Goal: Task Accomplishment & Management: Manage account settings

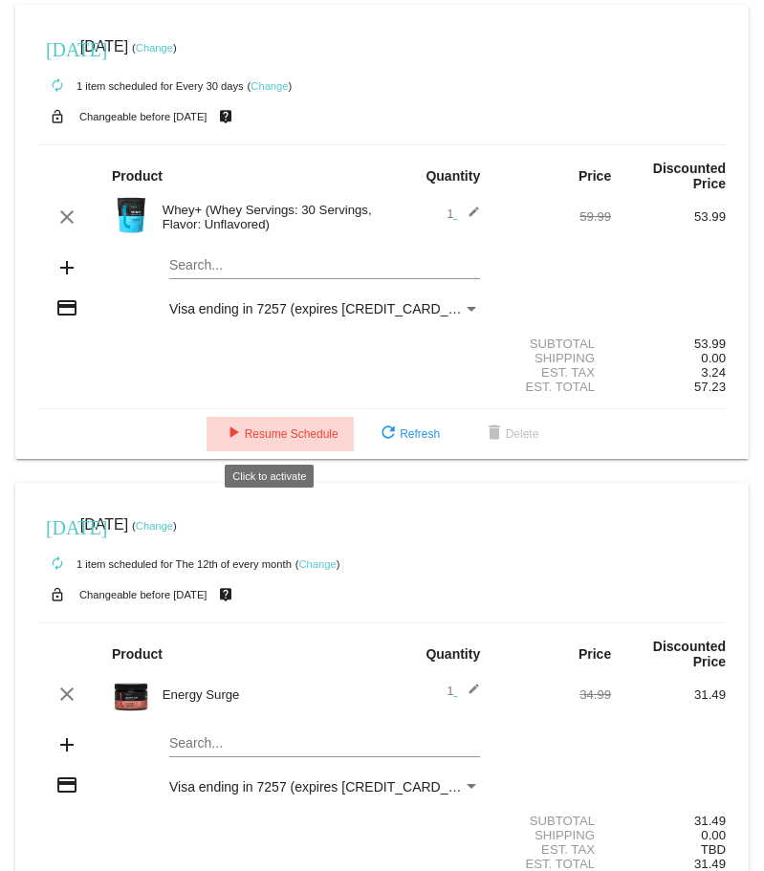
click at [281, 436] on span "play_arrow Resume Schedule" at bounding box center [280, 433] width 117 height 13
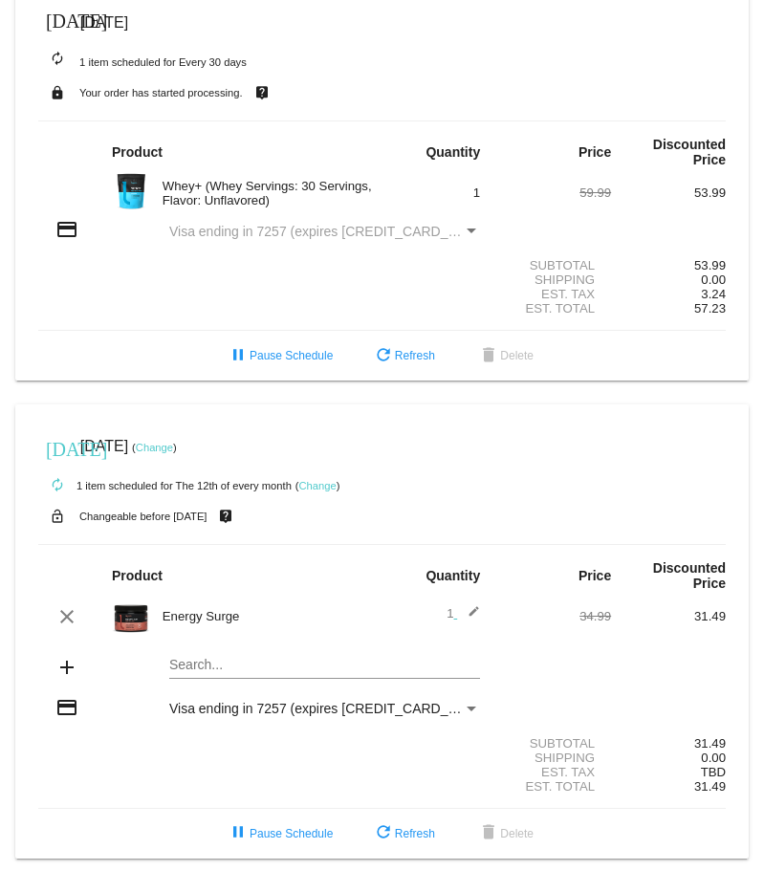
scroll to position [35, 0]
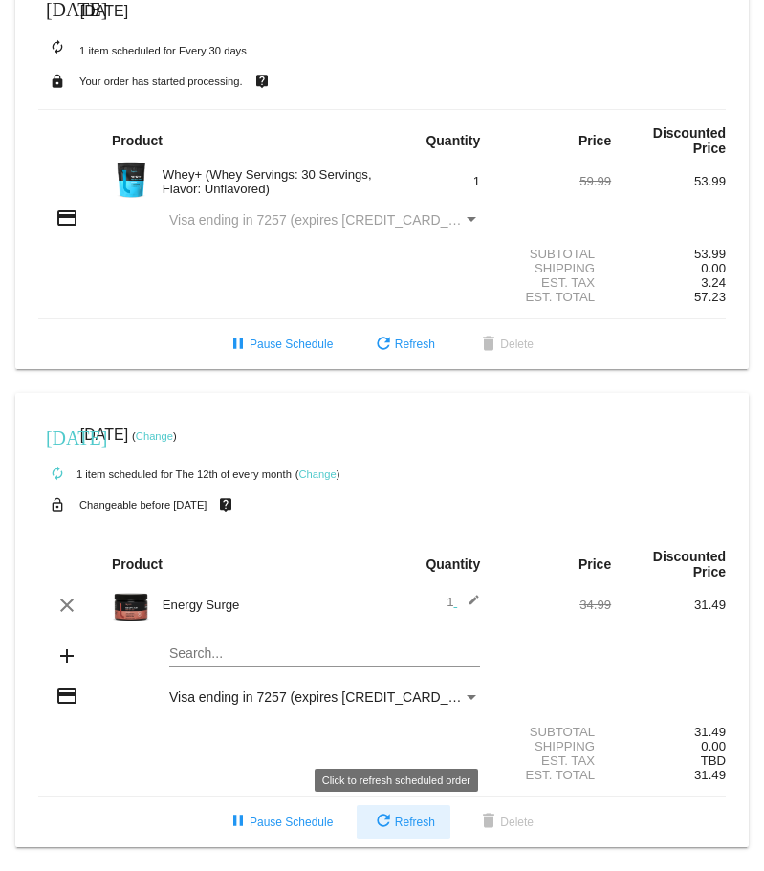
click at [411, 825] on span "refresh Refresh" at bounding box center [403, 821] width 63 height 13
click at [467, 696] on div "Payment Method" at bounding box center [472, 697] width 10 height 5
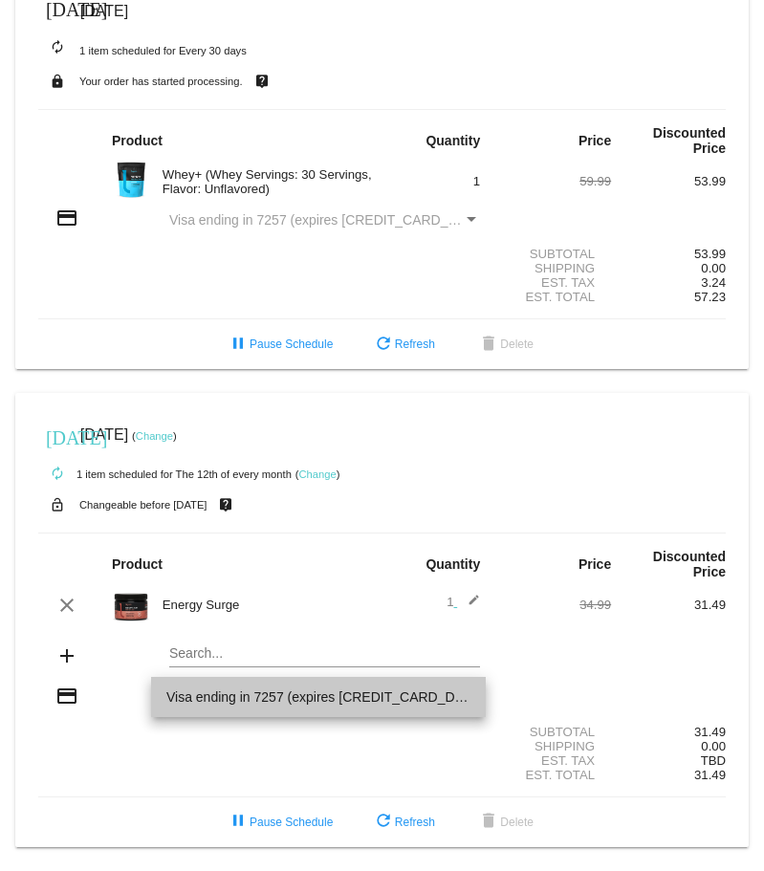
click at [466, 696] on span "Visa ending in 7257 (expires [CREDIT_CARD_DATA])" at bounding box center [318, 697] width 305 height 40
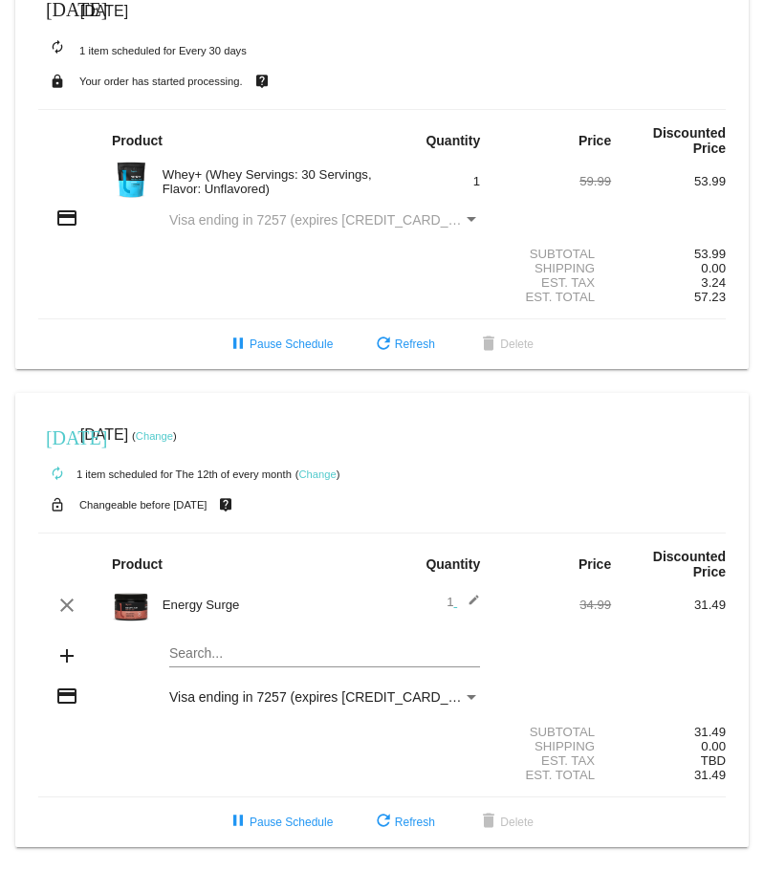
click at [173, 436] on link "Change" at bounding box center [154, 435] width 37 height 11
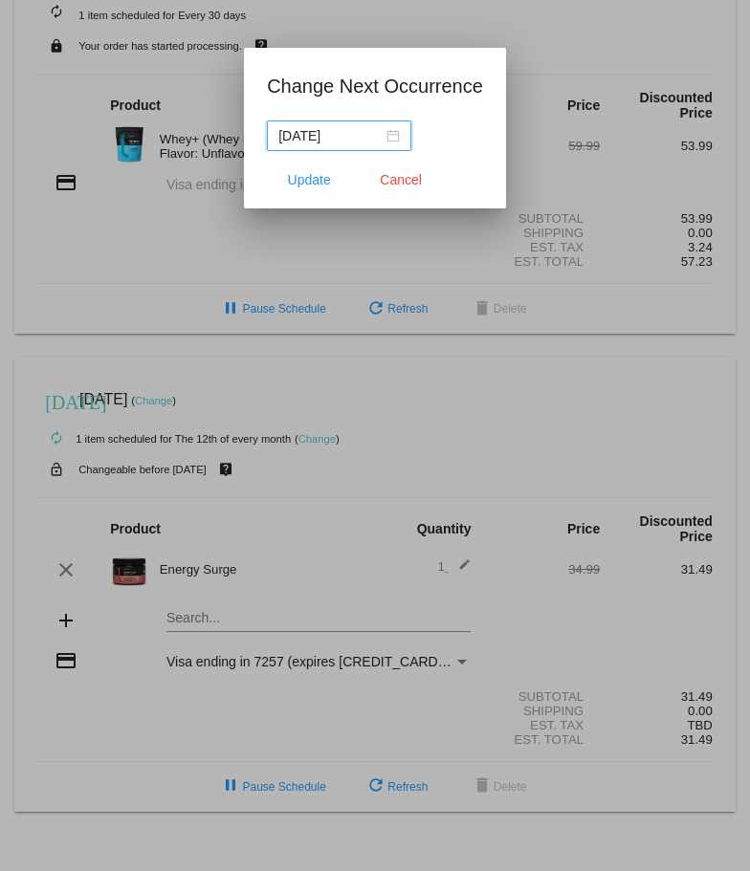
click at [311, 144] on input "[DATE]" at bounding box center [330, 135] width 104 height 21
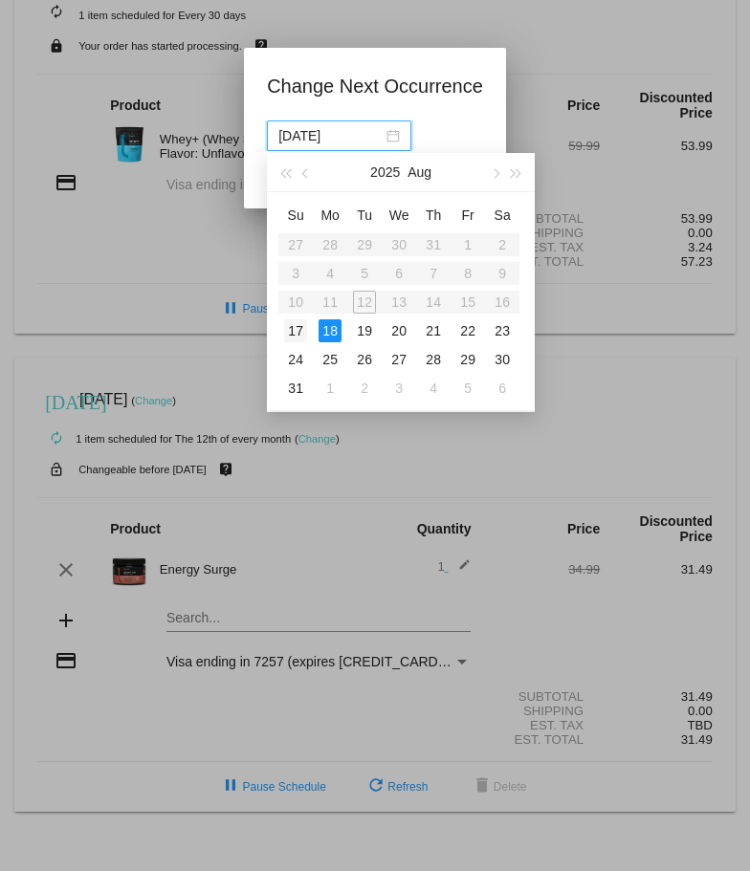
click at [298, 330] on div "17" at bounding box center [295, 330] width 23 height 23
type input "[DATE]"
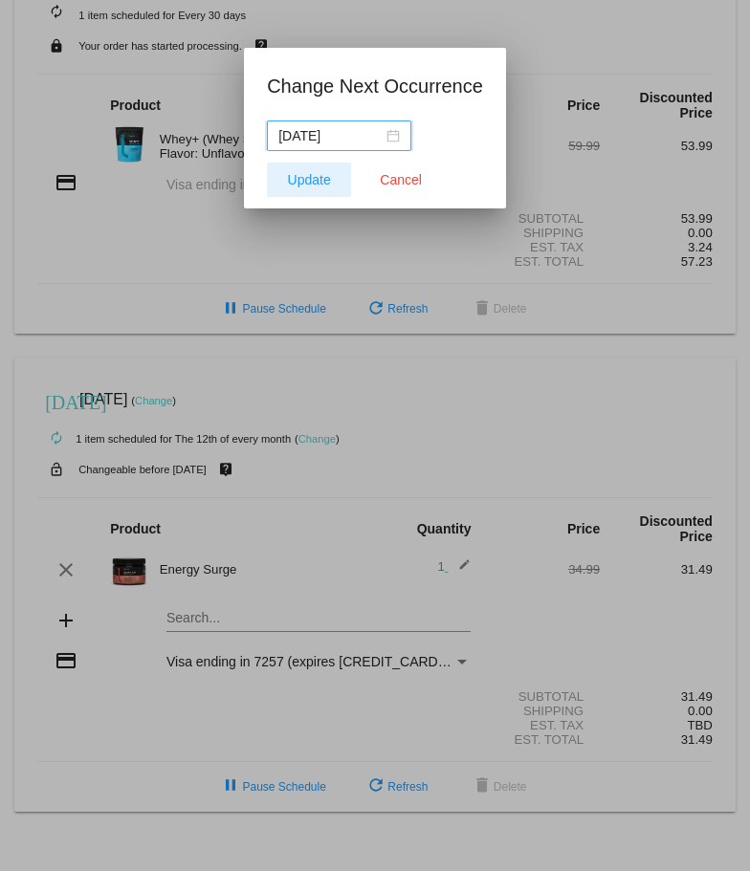
click at [309, 180] on span "Update" at bounding box center [309, 179] width 43 height 15
